Goal: Find specific page/section

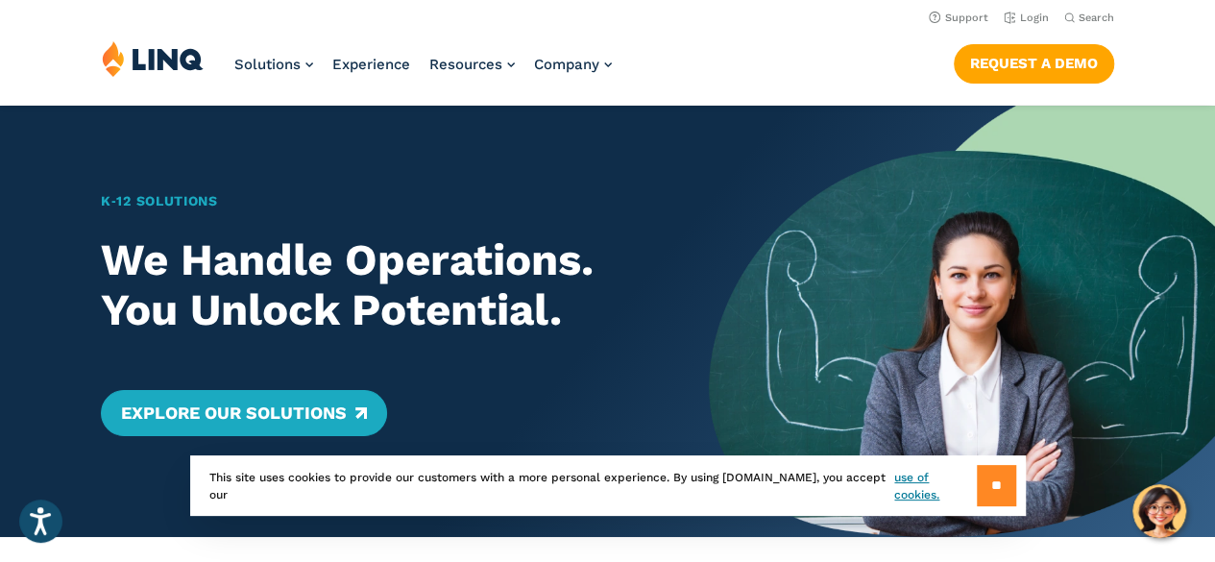
click at [980, 479] on input "**" at bounding box center [996, 485] width 39 height 41
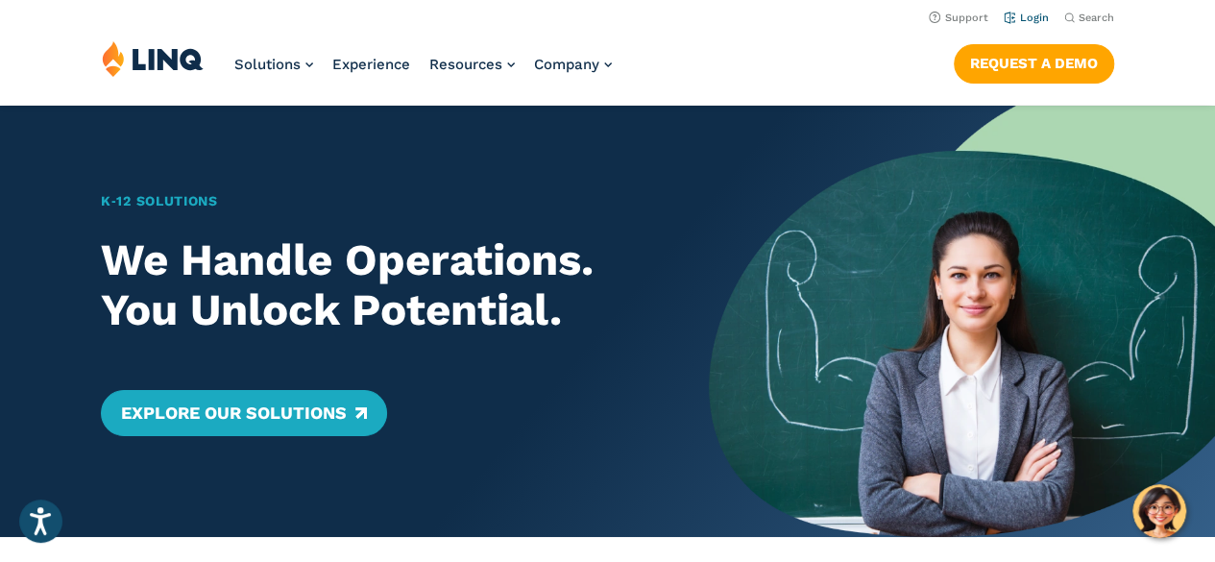
click at [980, 17] on link "Login" at bounding box center [1026, 18] width 45 height 12
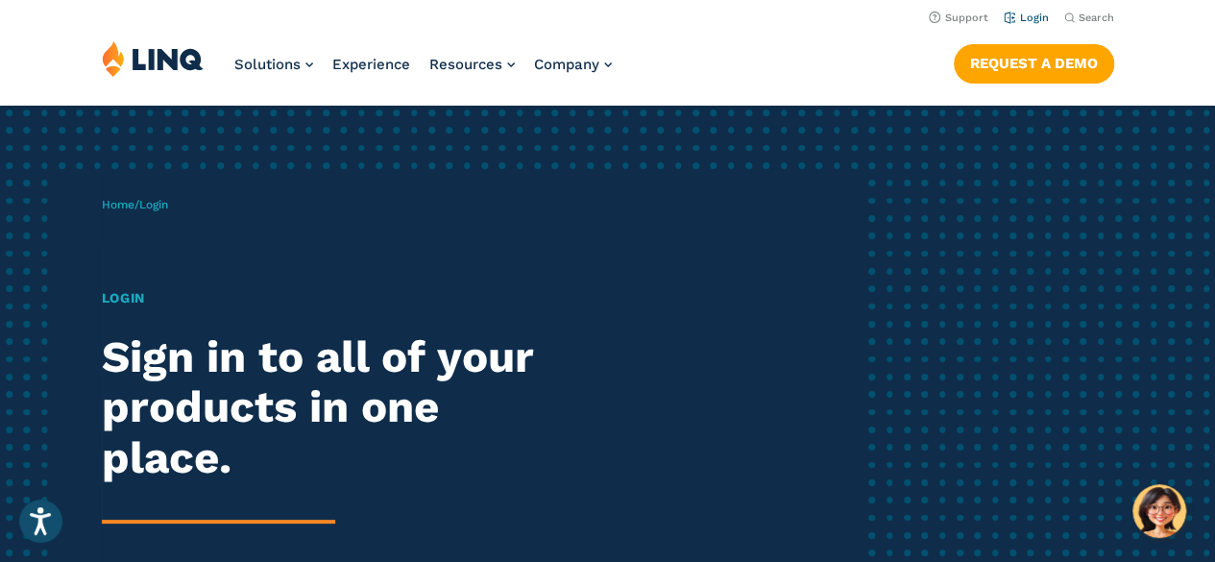
click at [1035, 15] on link "Login" at bounding box center [1026, 18] width 45 height 12
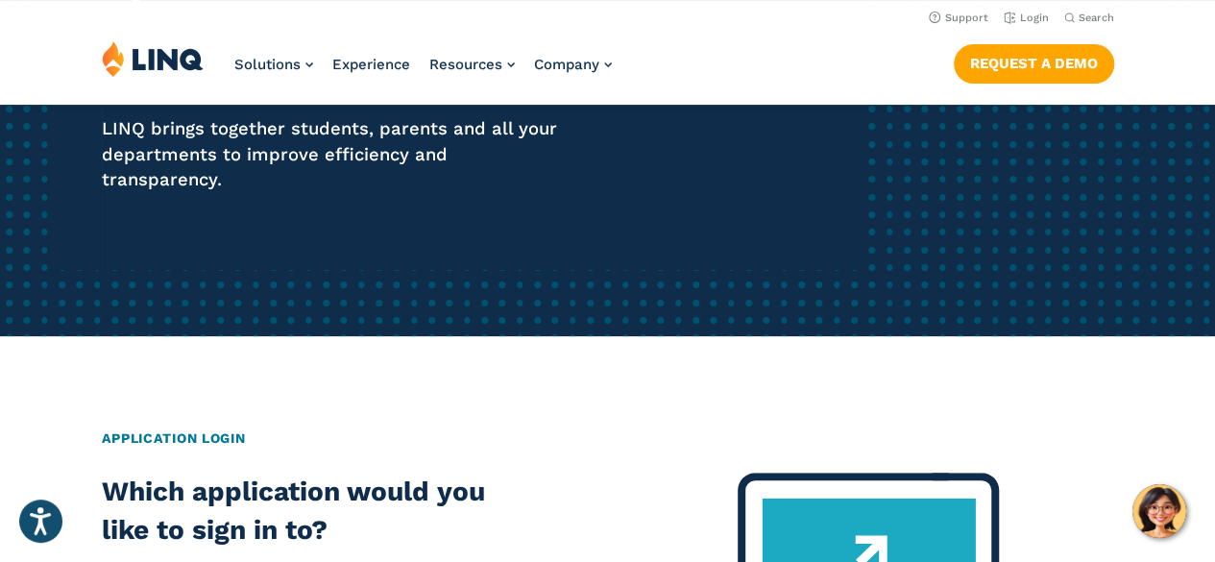
scroll to position [380, 0]
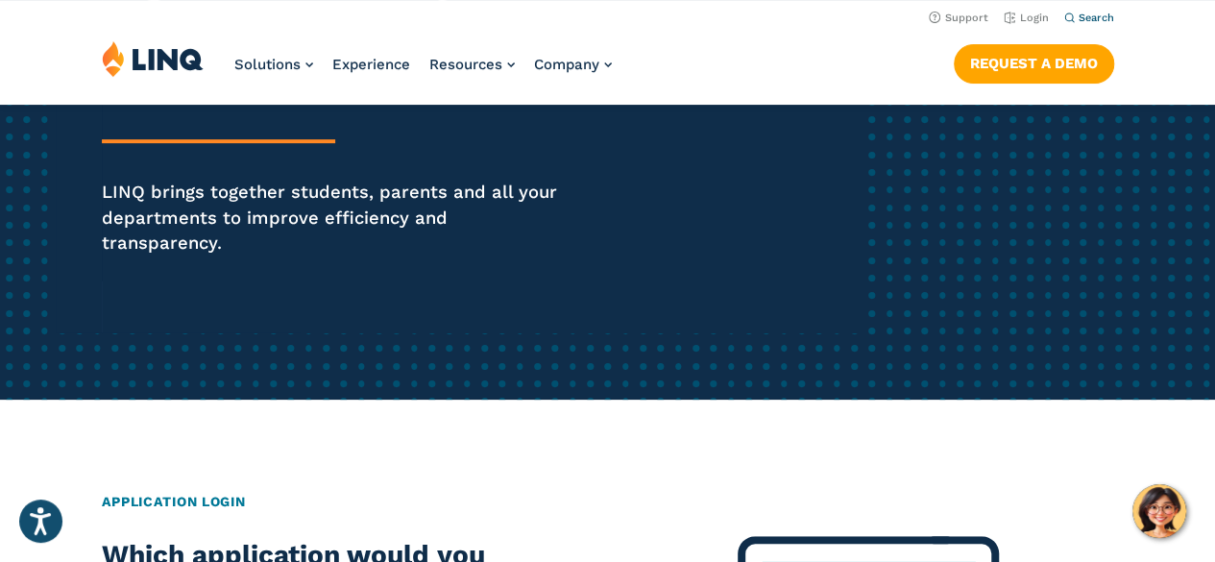
click at [1079, 14] on span "Search" at bounding box center [1097, 18] width 36 height 12
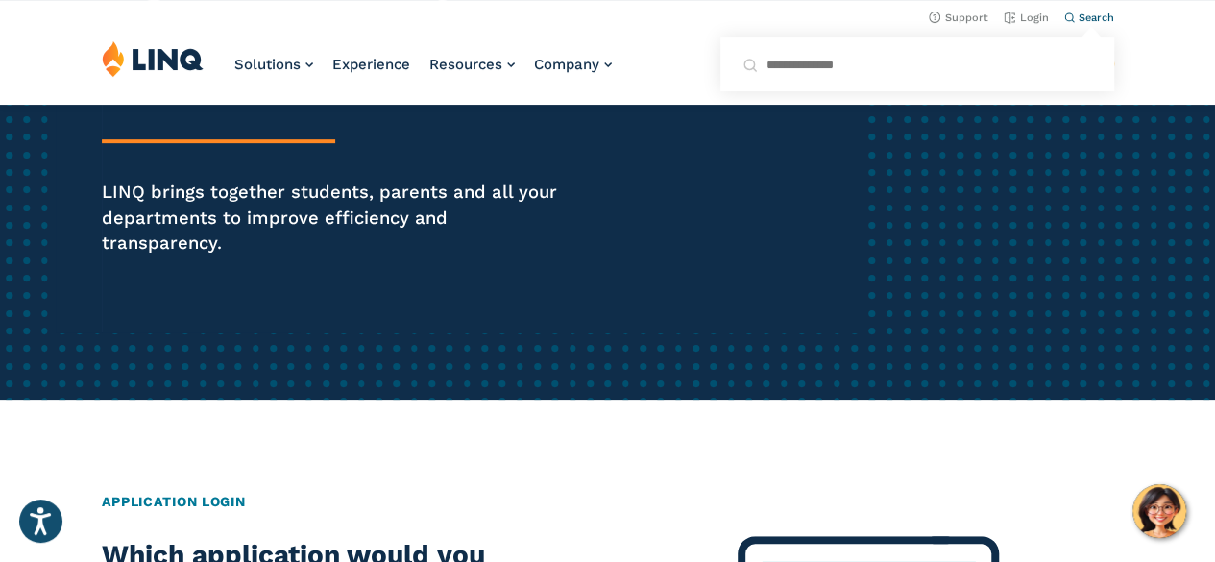
click at [935, 63] on input "Search for:" at bounding box center [917, 65] width 348 height 20
type input "***"
click at [1090, 52] on button "Submit Search" at bounding box center [1090, 52] width 1 height 1
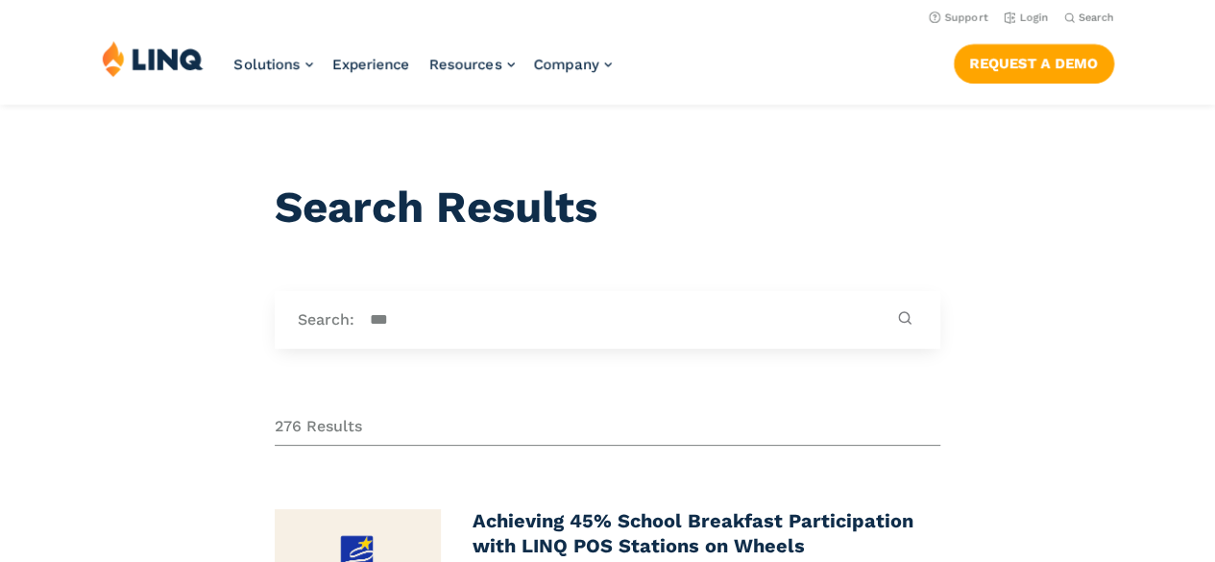
click at [935, 63] on div "Solutions Nutrition Overview NEW School Nutrition Suite School Nutrition State …" at bounding box center [607, 71] width 1215 height 63
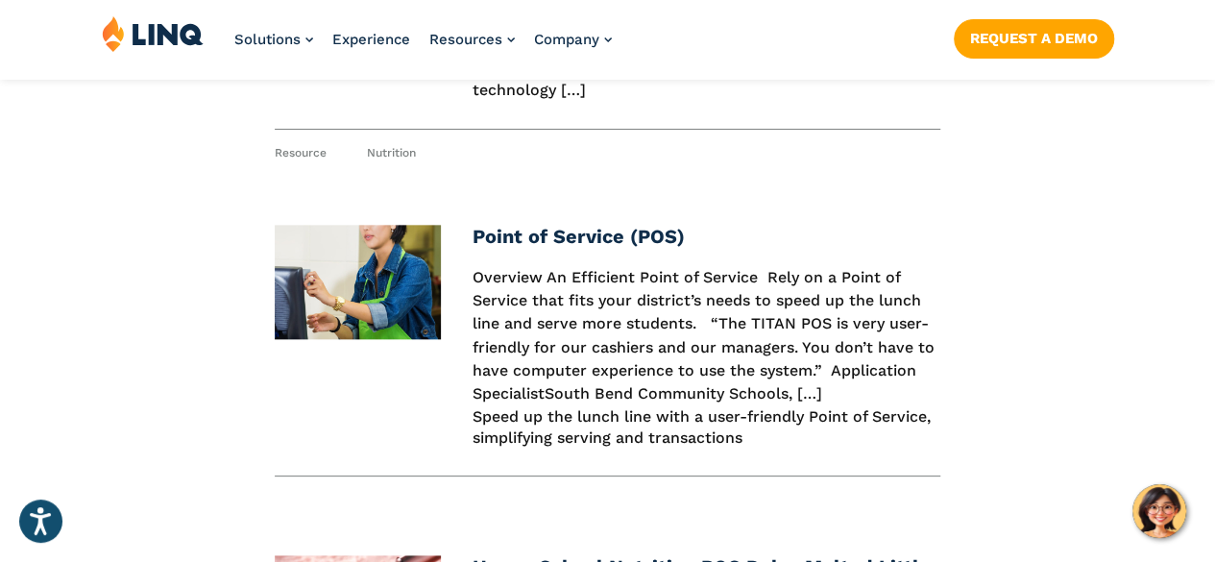
scroll to position [995, 0]
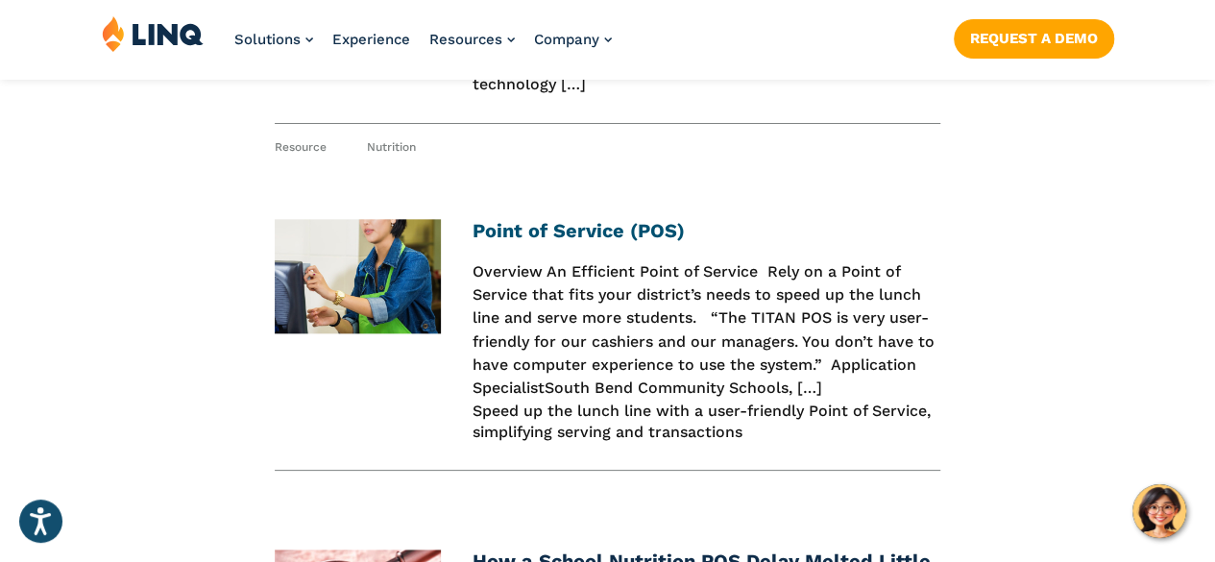
click at [604, 226] on link "Point of Service (POS)" at bounding box center [579, 230] width 212 height 23
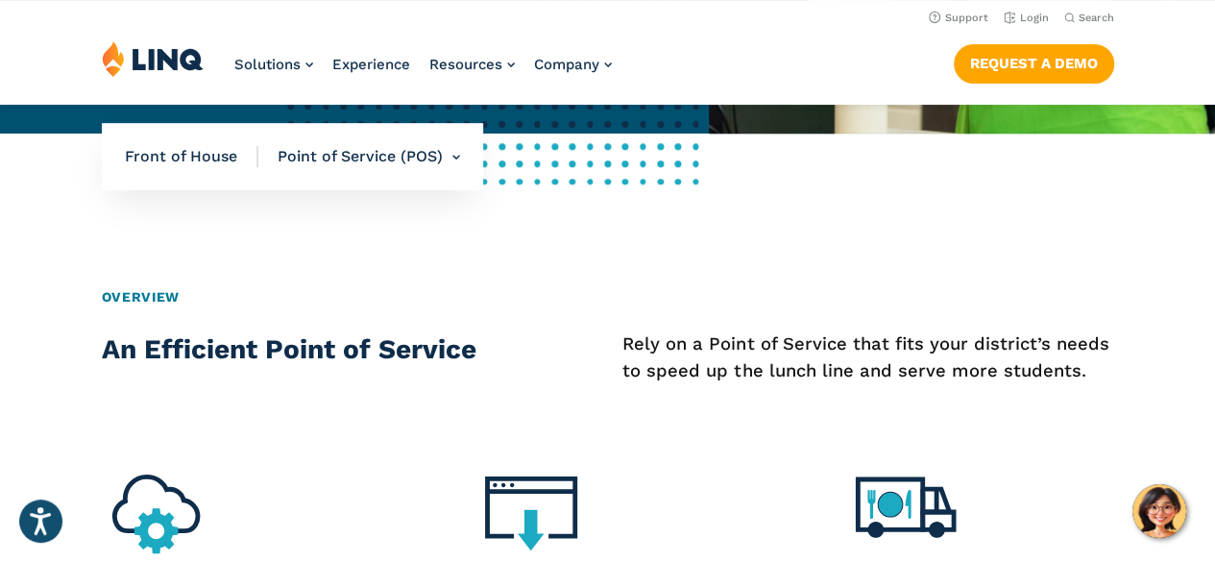
scroll to position [528, 0]
